Goal: Task Accomplishment & Management: Use online tool/utility

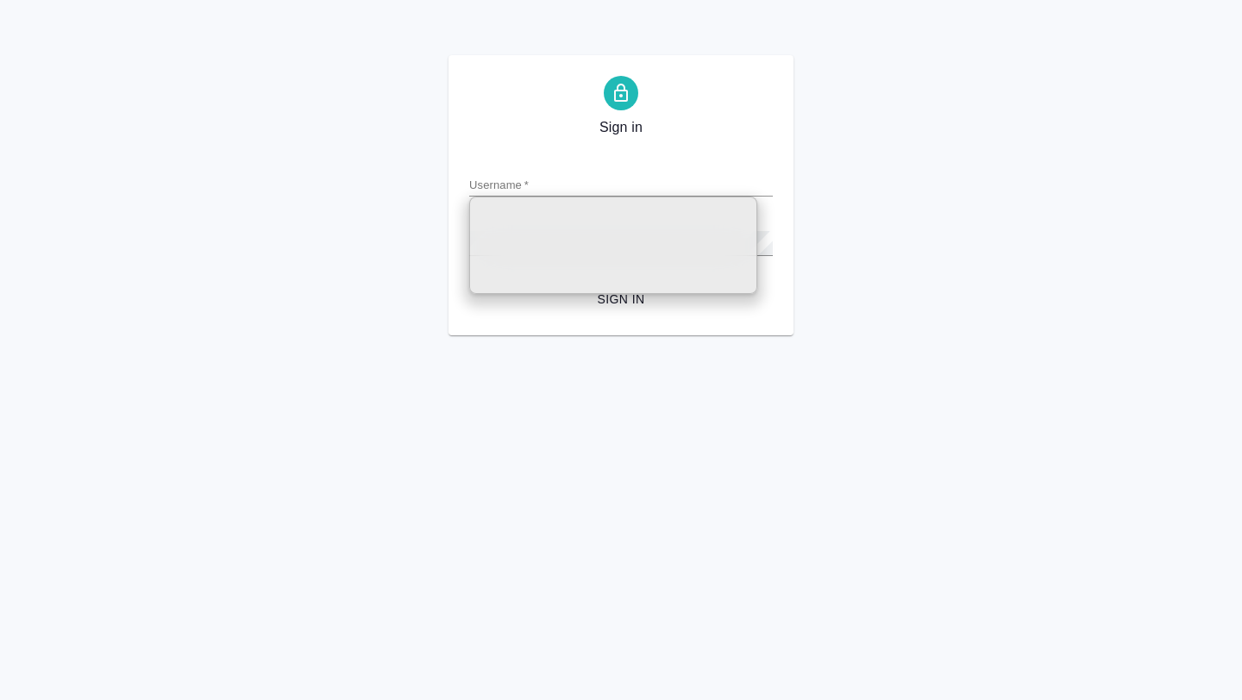
type input "[PERSON_NAME][EMAIL_ADDRESS][DOMAIN_NAME]"
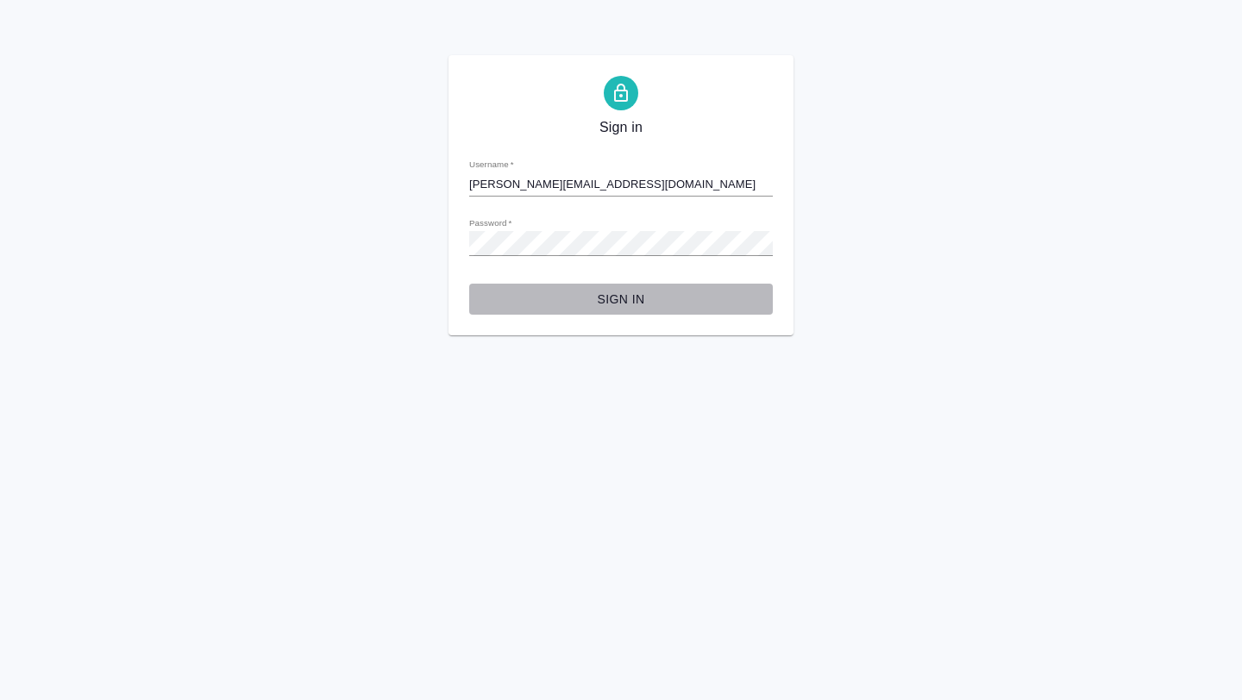
click at [632, 304] on span "Sign in" at bounding box center [621, 300] width 276 height 22
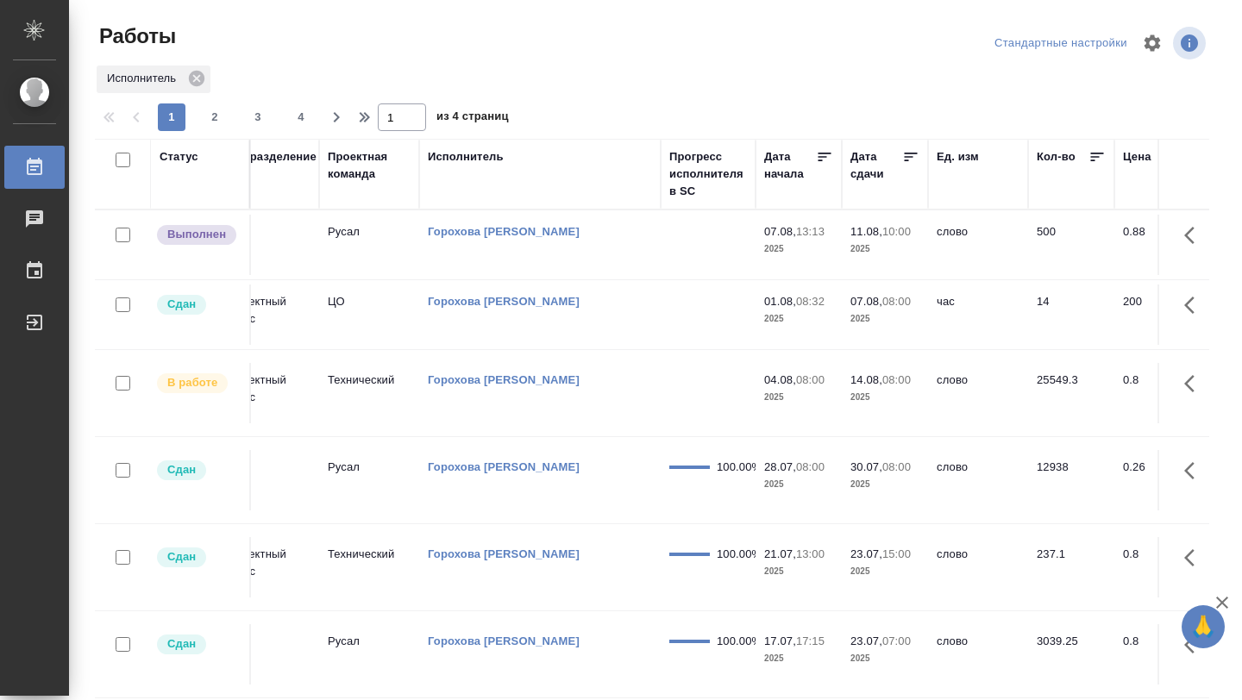
scroll to position [0, 531]
click at [914, 154] on icon at bounding box center [912, 157] width 13 height 9
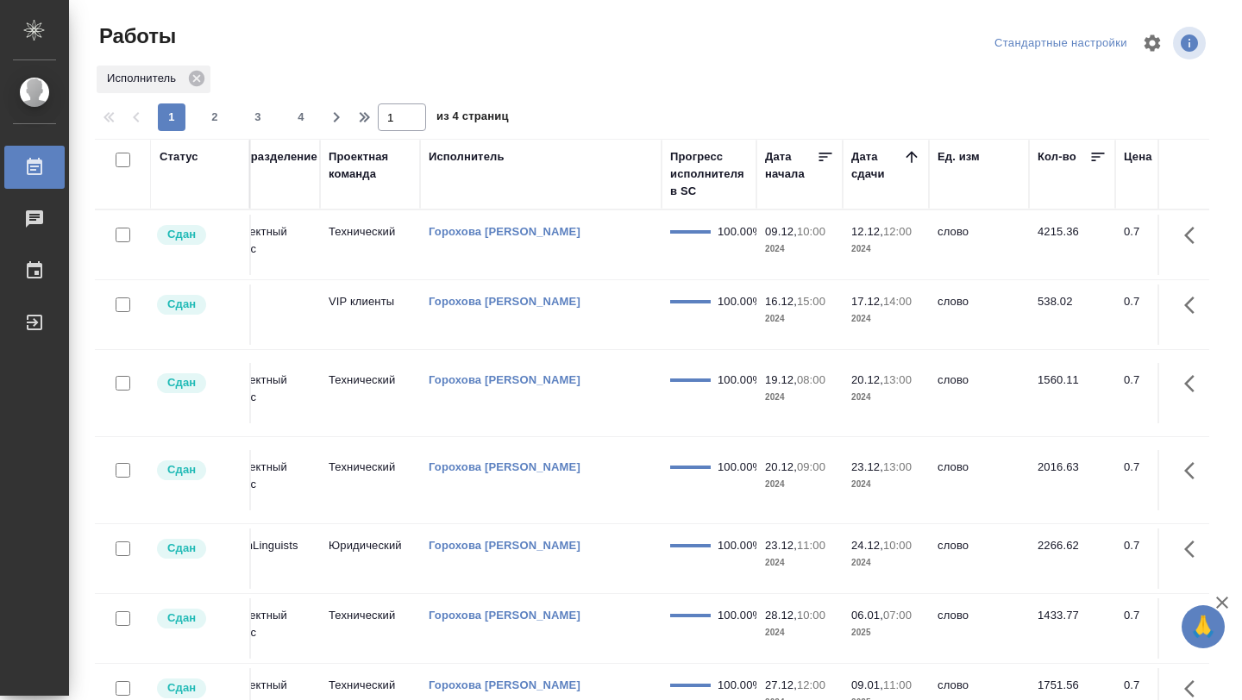
click at [912, 150] on icon at bounding box center [911, 156] width 17 height 17
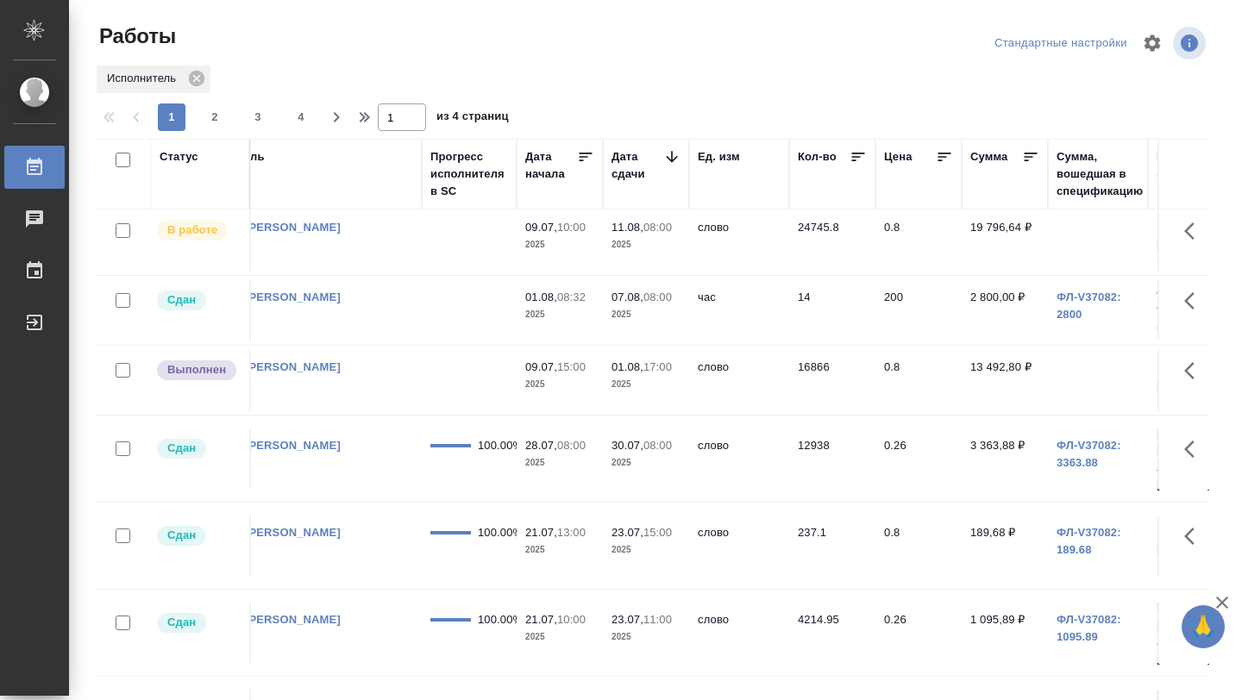
scroll to position [160, 771]
